Goal: Obtain resource: Download file/media

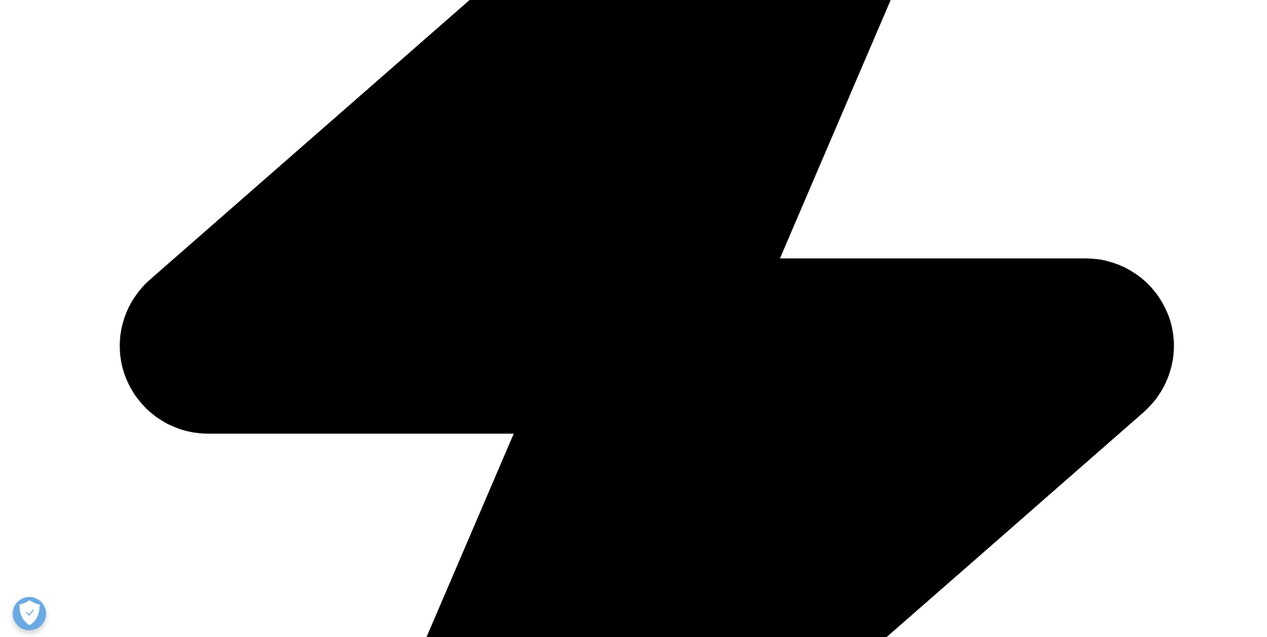
scroll to position [675, 0]
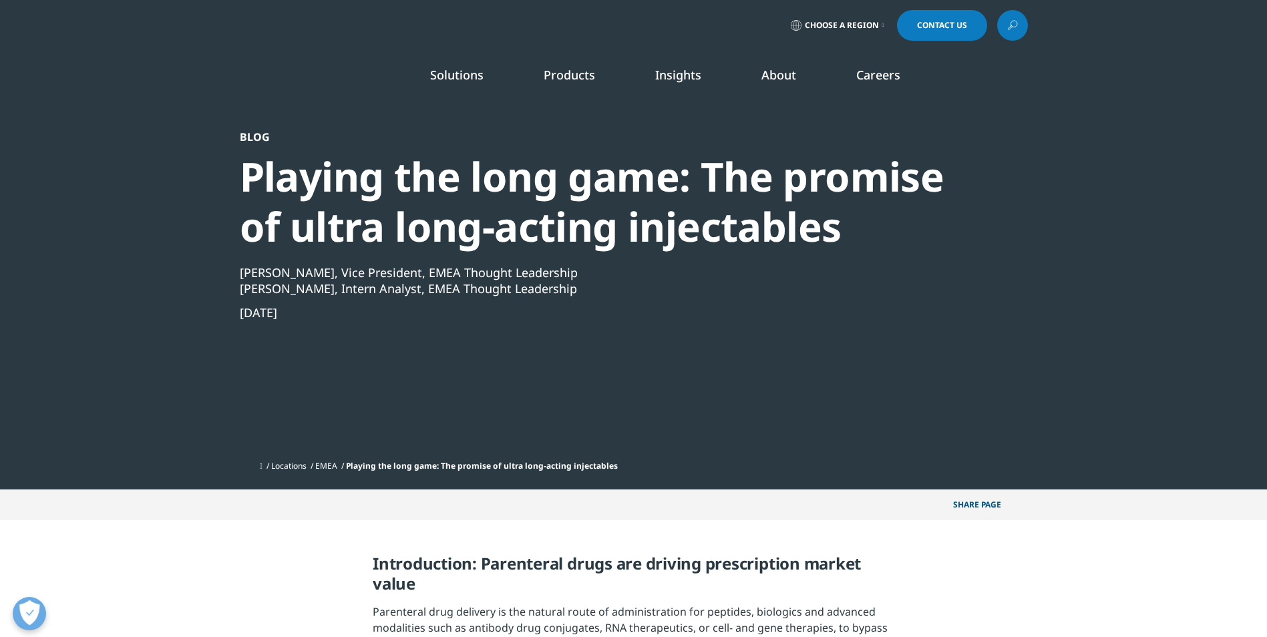
drag, startPoint x: 132, startPoint y: 557, endPoint x: 185, endPoint y: 566, distance: 54.1
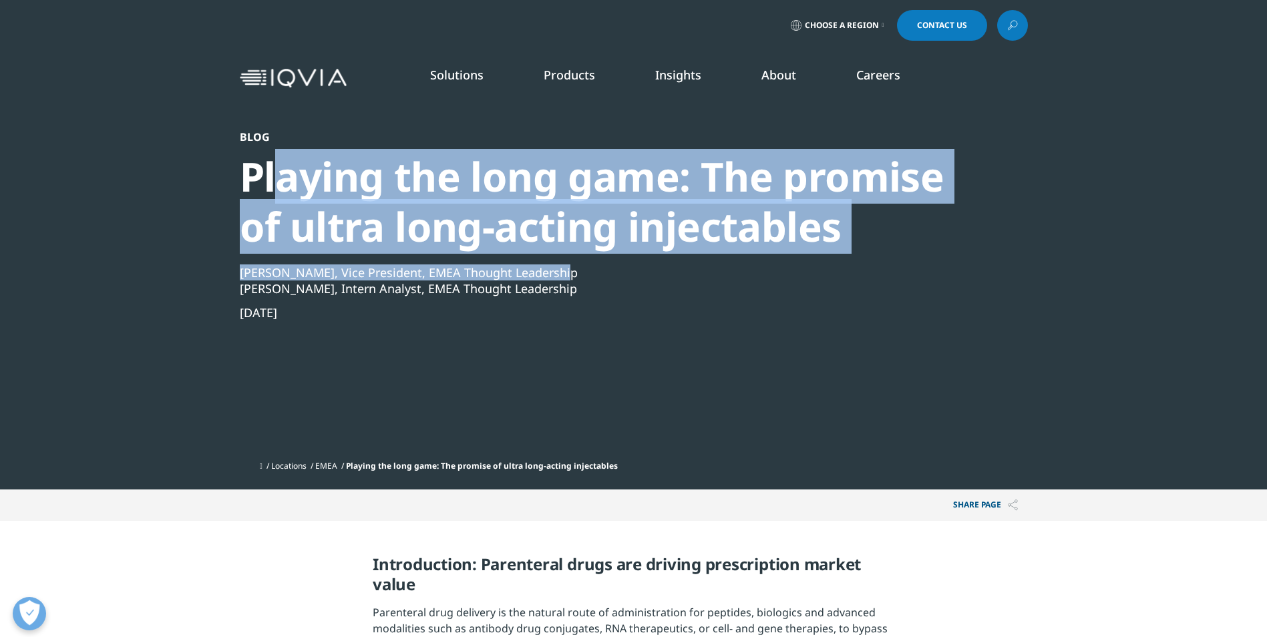
drag, startPoint x: 272, startPoint y: 181, endPoint x: 1075, endPoint y: 257, distance: 805.7
click at [1056, 256] on section "Blog Playing the long game: The promise of ultra long-acting injectables [PERSO…" at bounding box center [633, 245] width 1267 height 490
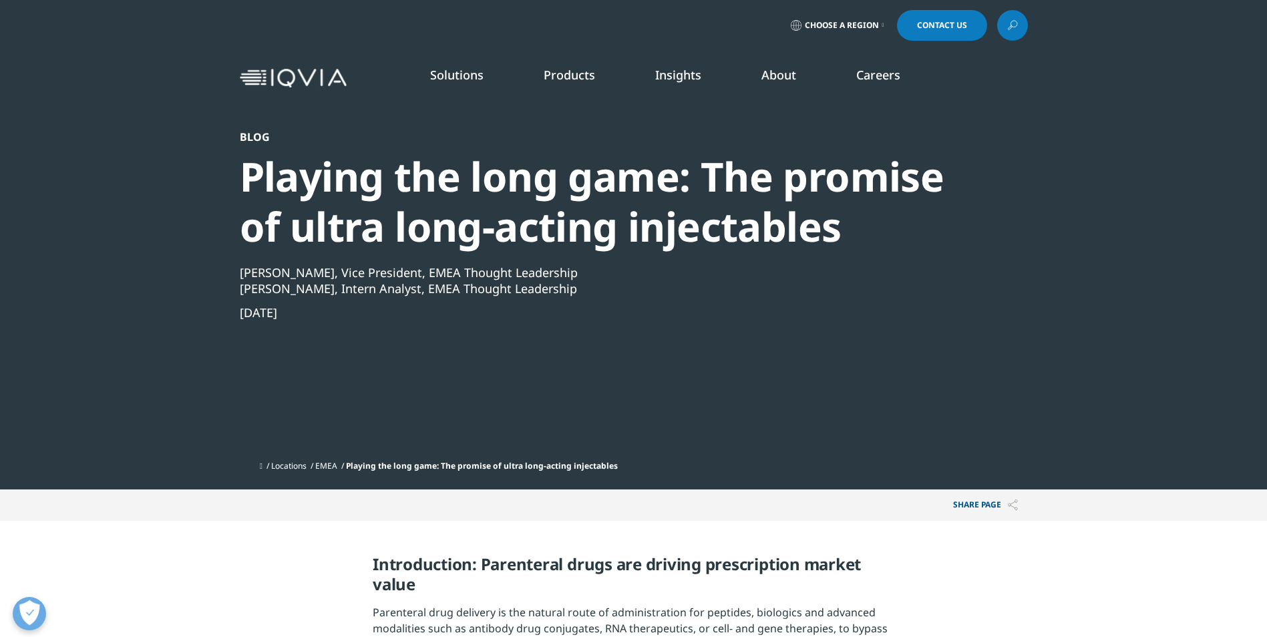
drag, startPoint x: 556, startPoint y: 371, endPoint x: 323, endPoint y: 436, distance: 242.7
click at [553, 372] on div "Blog Playing the long game: The promise of ultra long-acting injectables [PERSO…" at bounding box center [598, 292] width 716 height 324
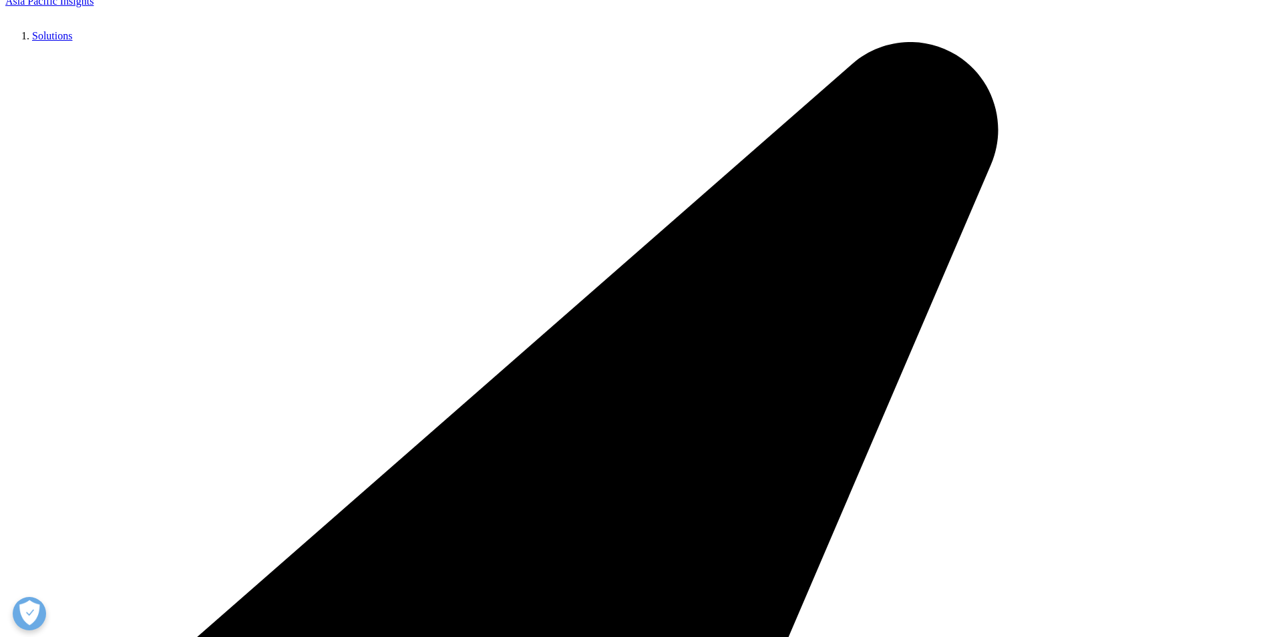
scroll to position [290, 0]
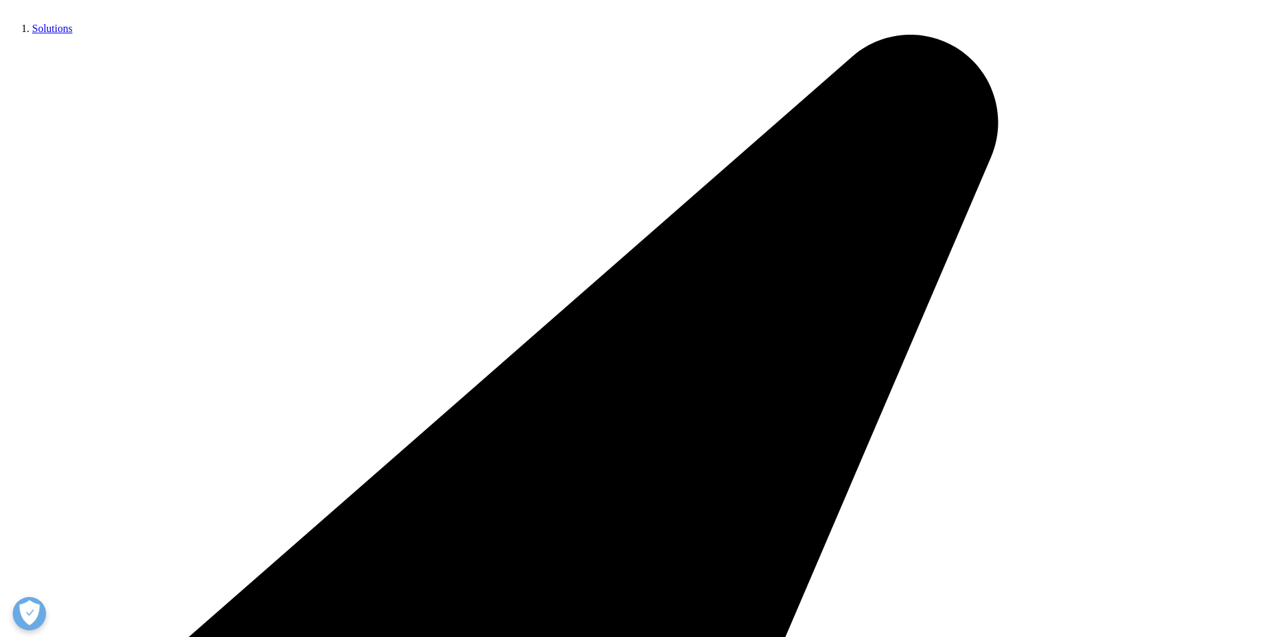
drag, startPoint x: 641, startPoint y: 271, endPoint x: 685, endPoint y: 345, distance: 86.2
drag, startPoint x: 685, startPoint y: 345, endPoint x: 1054, endPoint y: 405, distance: 373.5
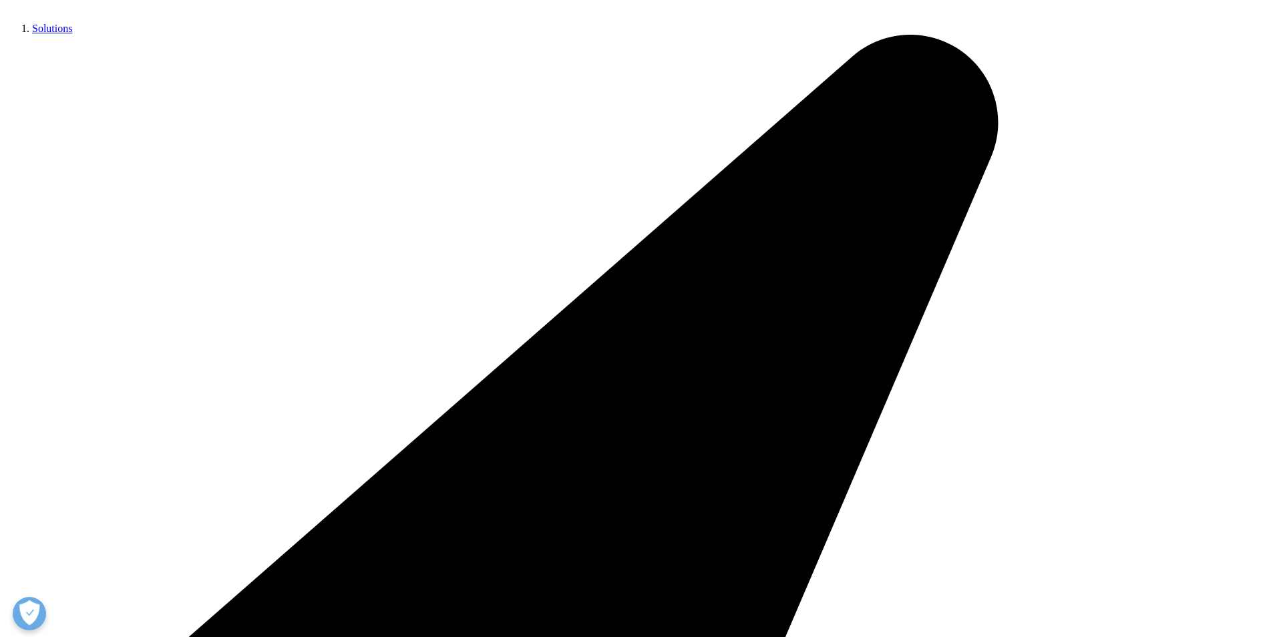
drag, startPoint x: 644, startPoint y: 421, endPoint x: 910, endPoint y: 445, distance: 267.6
drag, startPoint x: 910, startPoint y: 445, endPoint x: 996, endPoint y: 452, distance: 85.7
drag, startPoint x: 1008, startPoint y: 422, endPoint x: 1000, endPoint y: 450, distance: 29.0
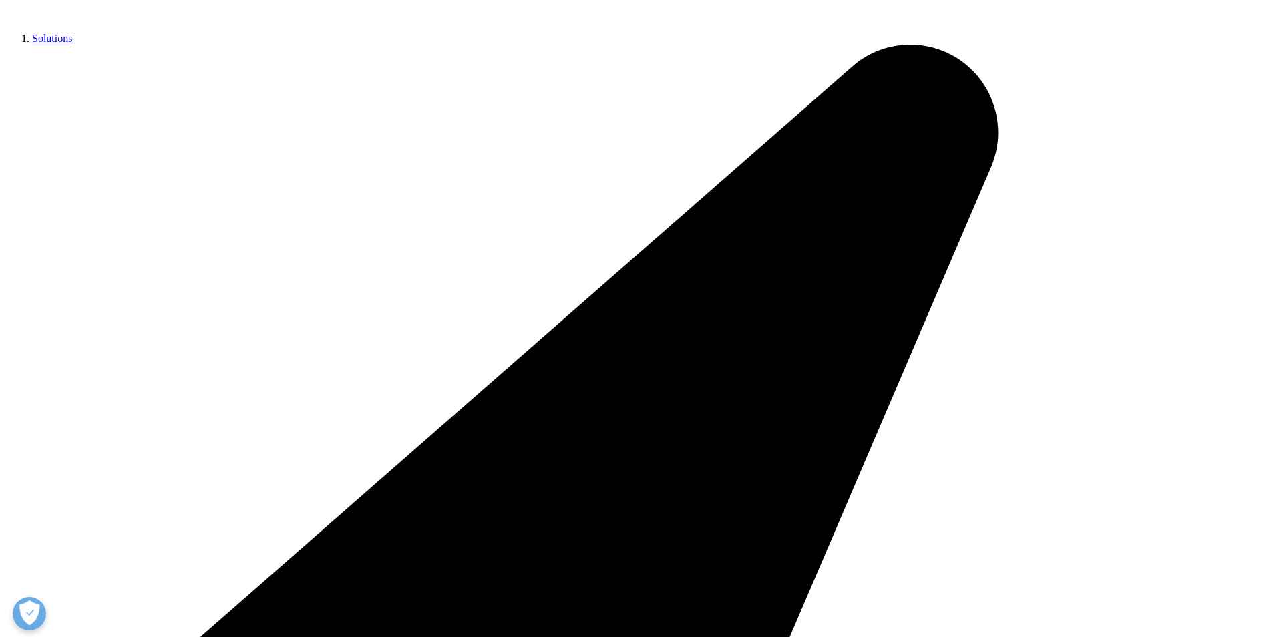
drag, startPoint x: 1000, startPoint y: 450, endPoint x: 805, endPoint y: 460, distance: 195.3
